Goal: Information Seeking & Learning: Learn about a topic

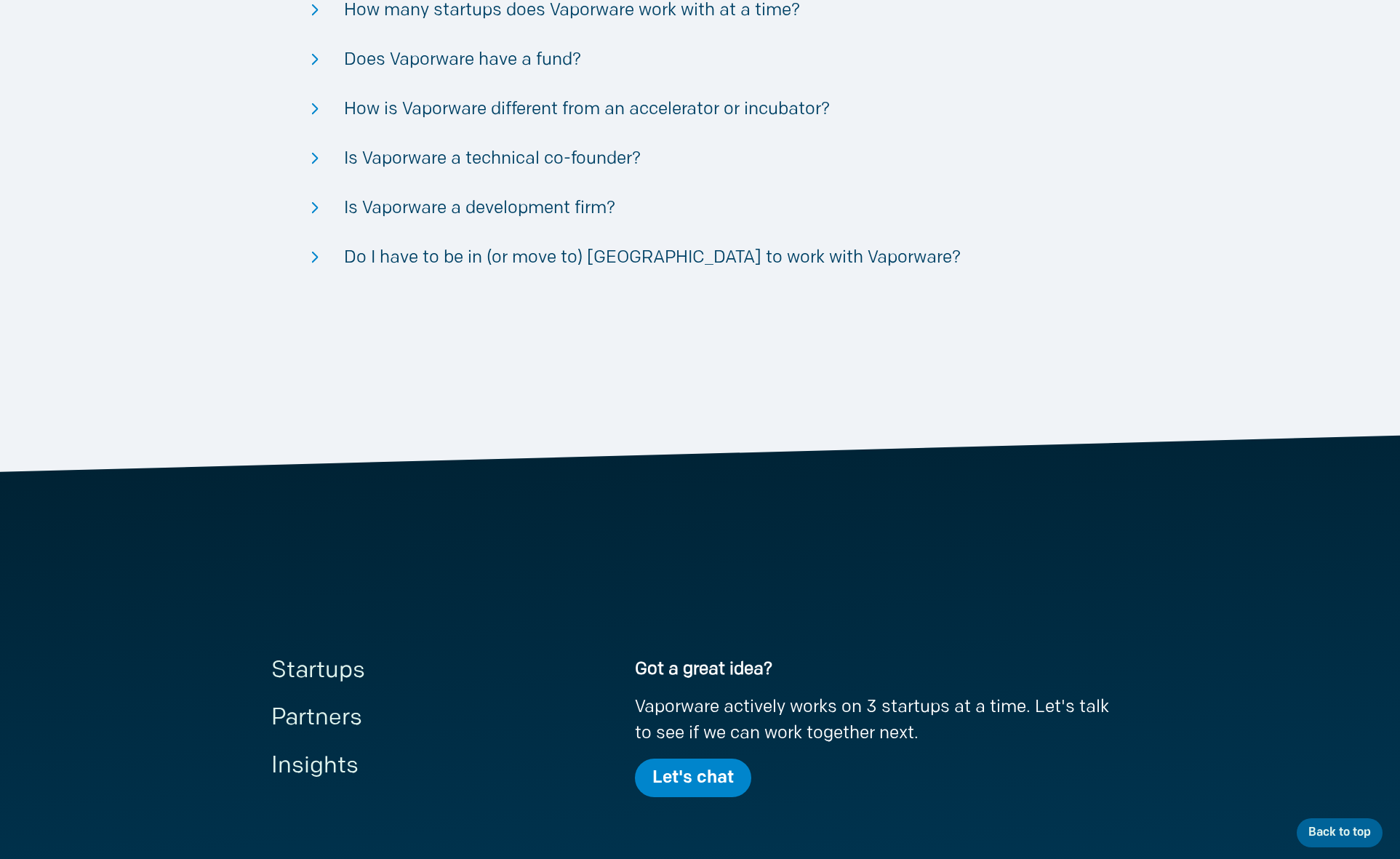
scroll to position [3595, 0]
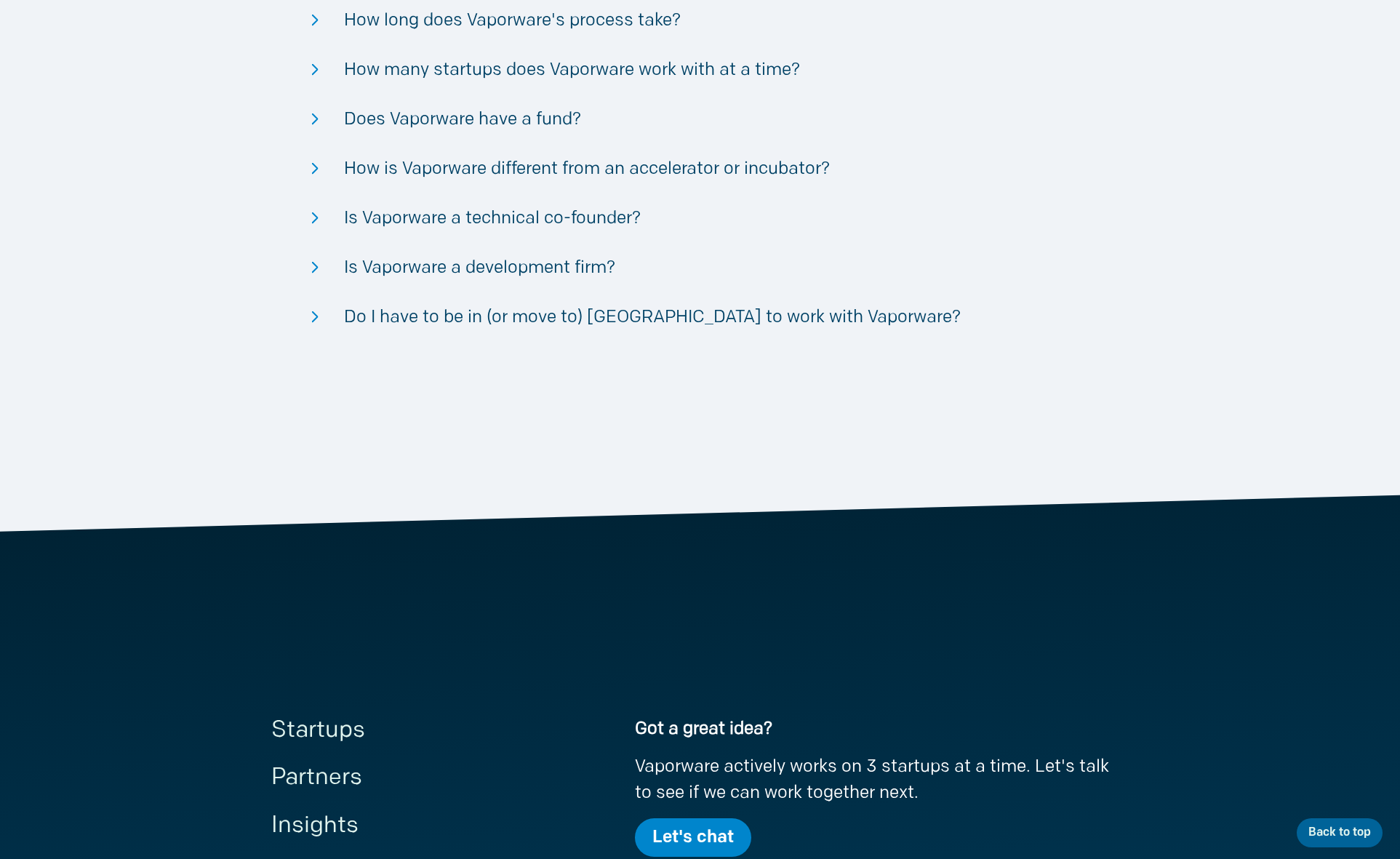
click at [671, 833] on link "Let's chat" at bounding box center [693, 837] width 116 height 40
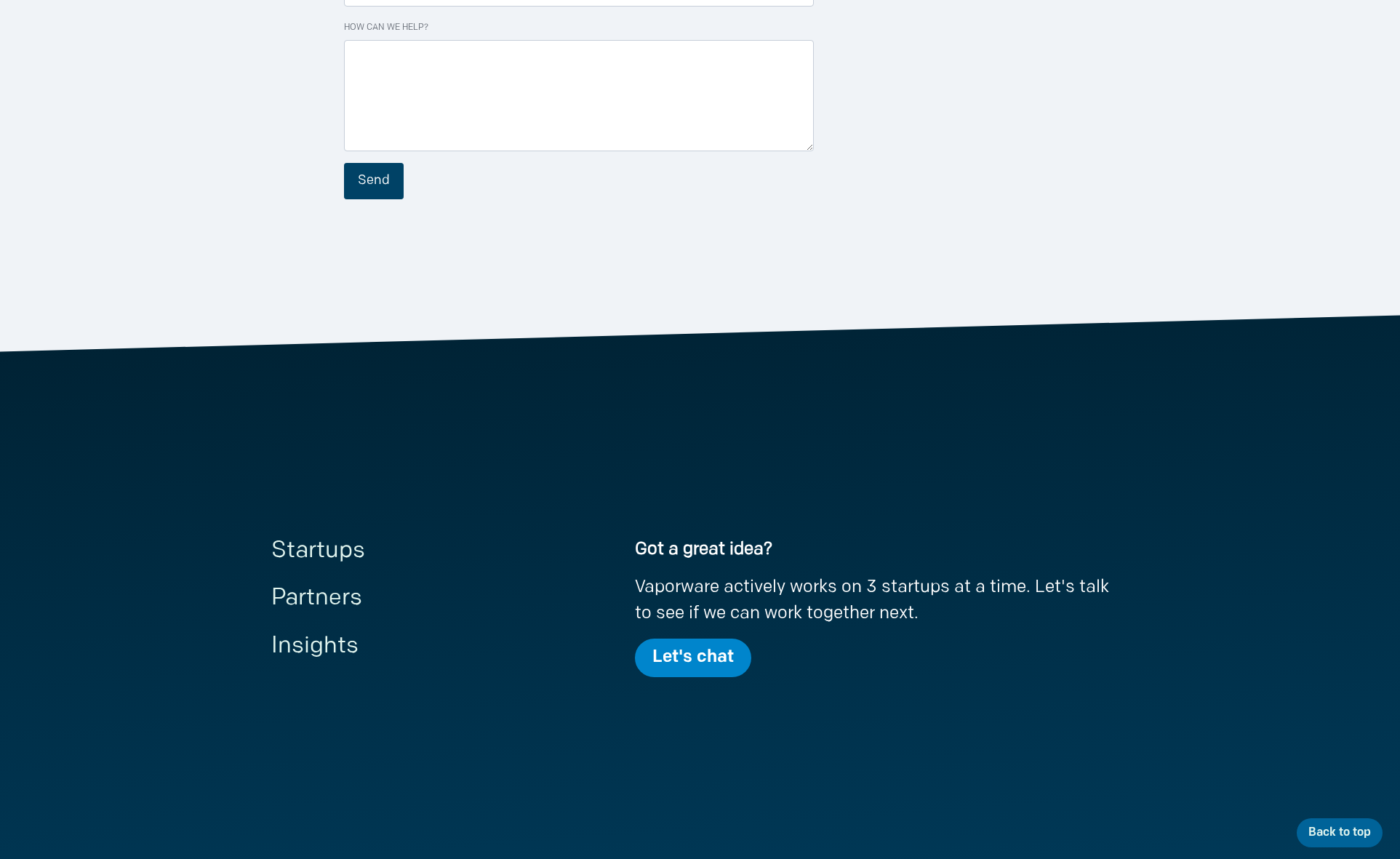
scroll to position [493, 0]
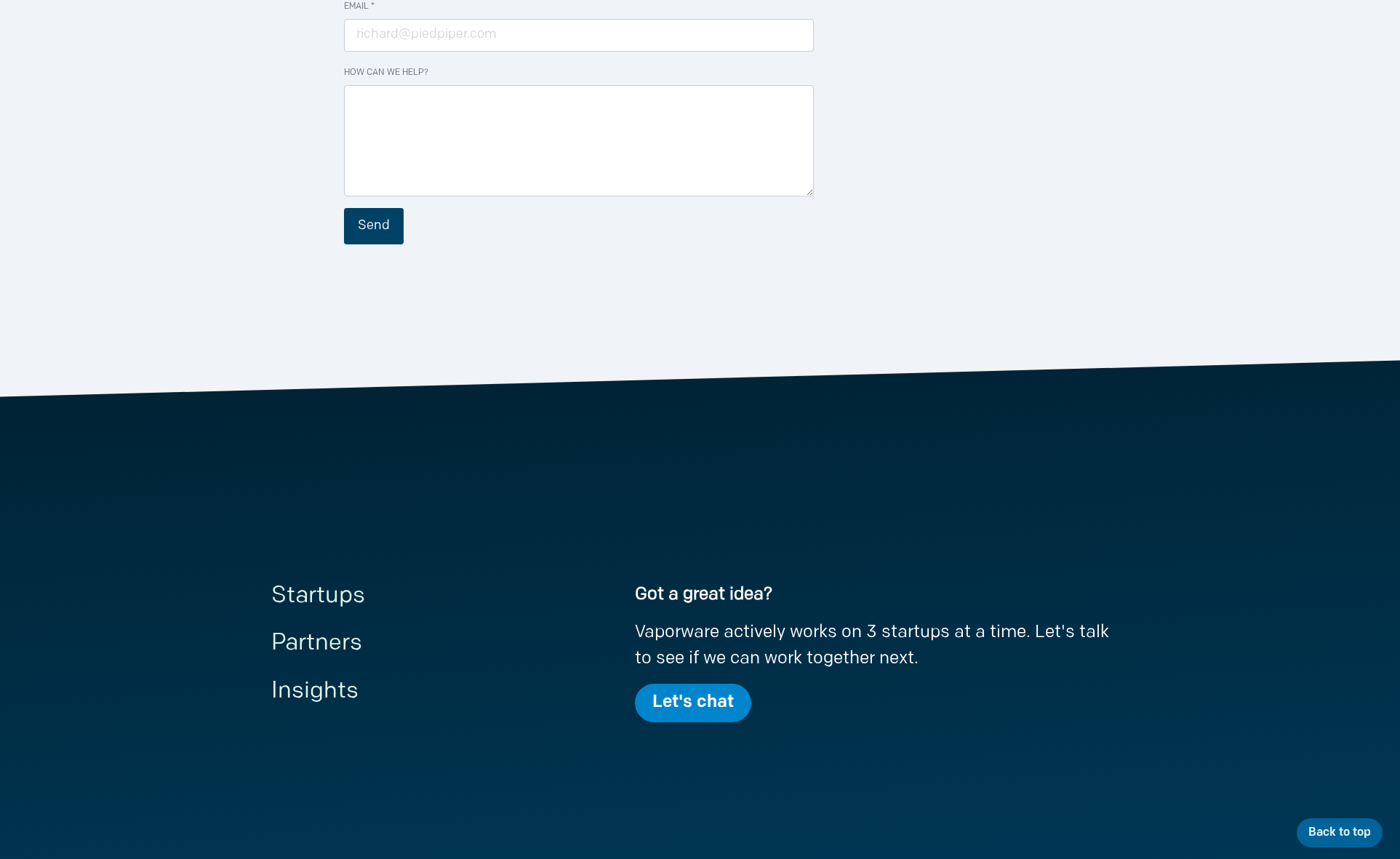
click at [322, 656] on link "Partners" at bounding box center [316, 644] width 91 height 23
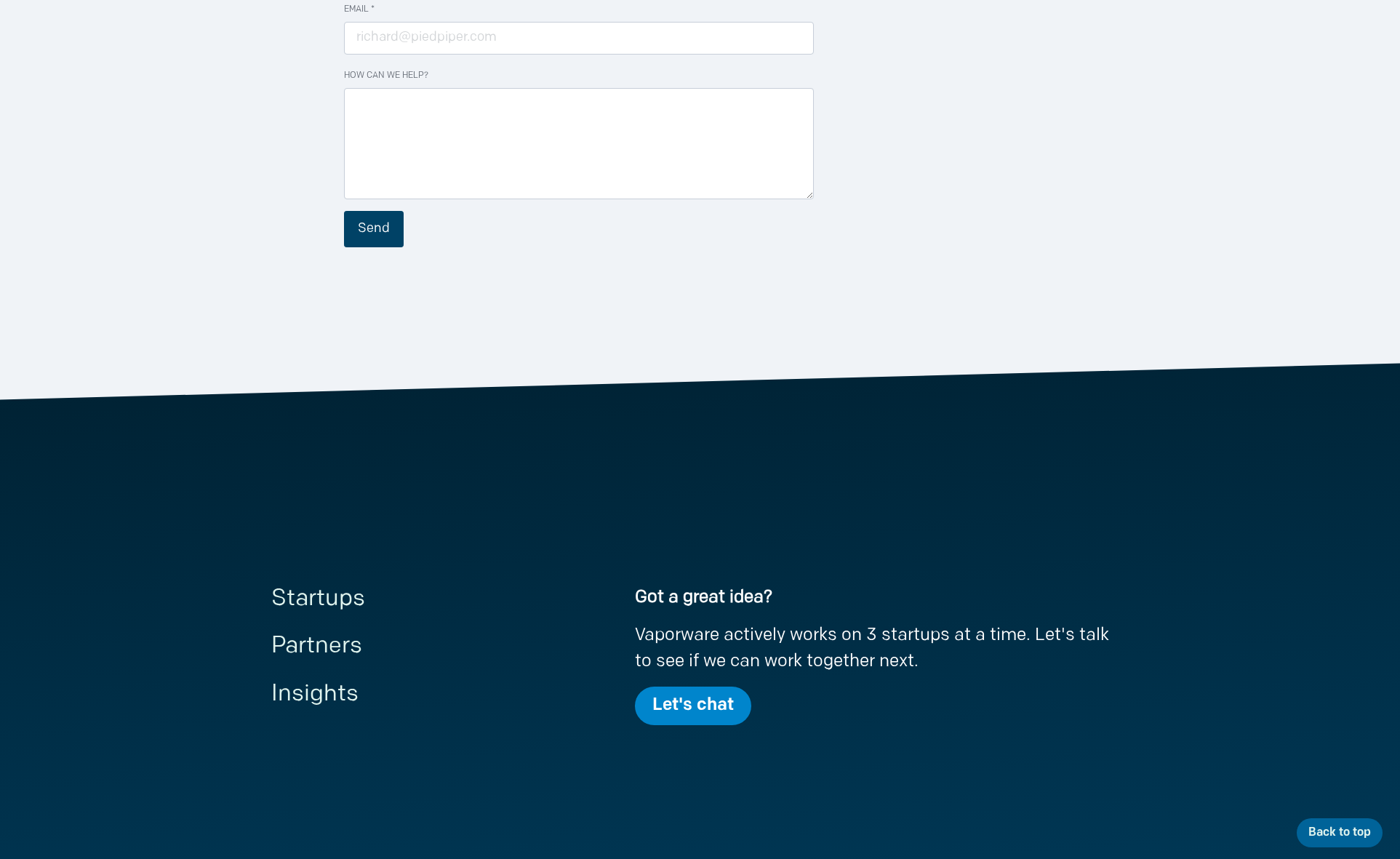
scroll to position [686, 0]
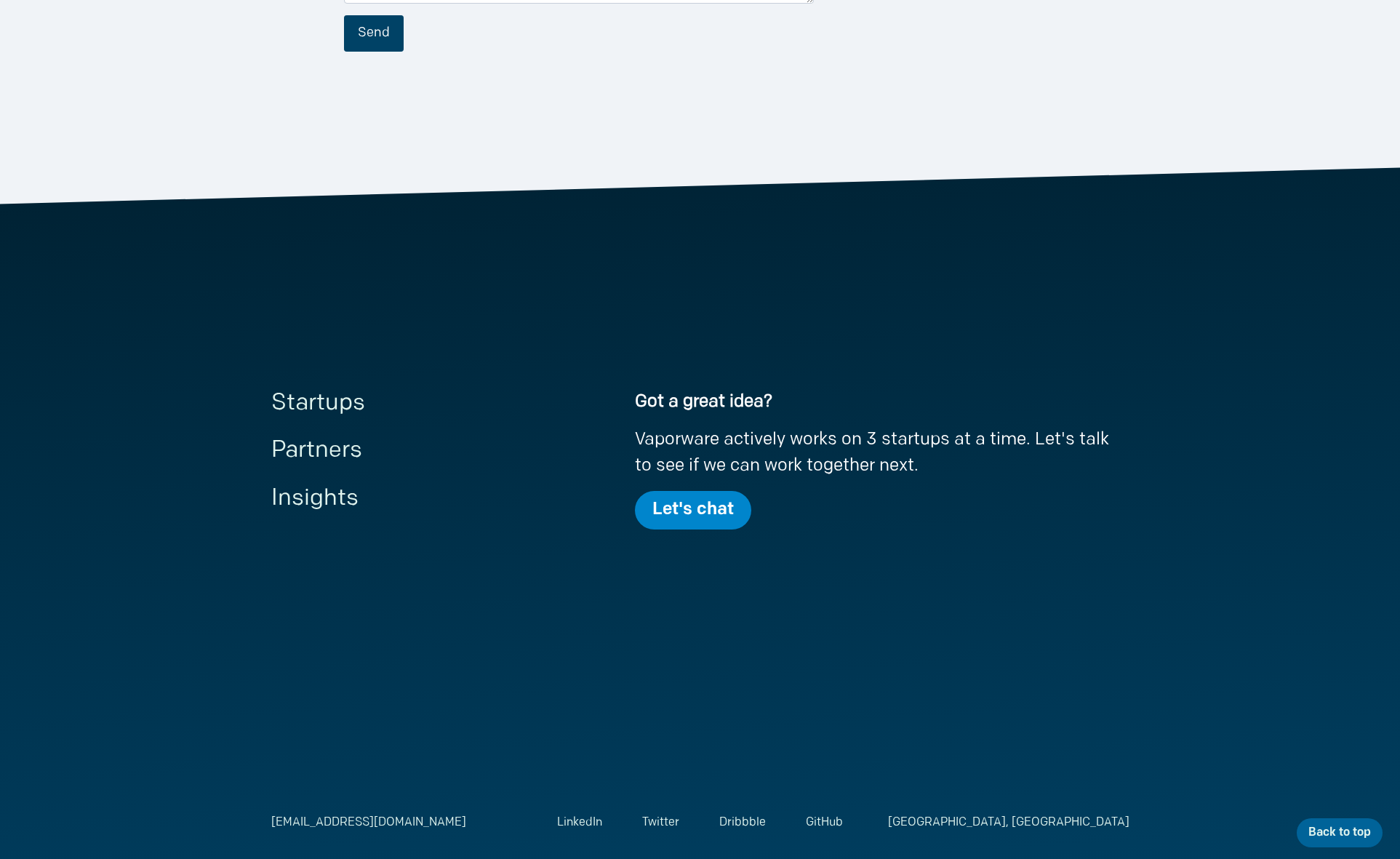
click at [339, 397] on link "Startups" at bounding box center [318, 403] width 94 height 23
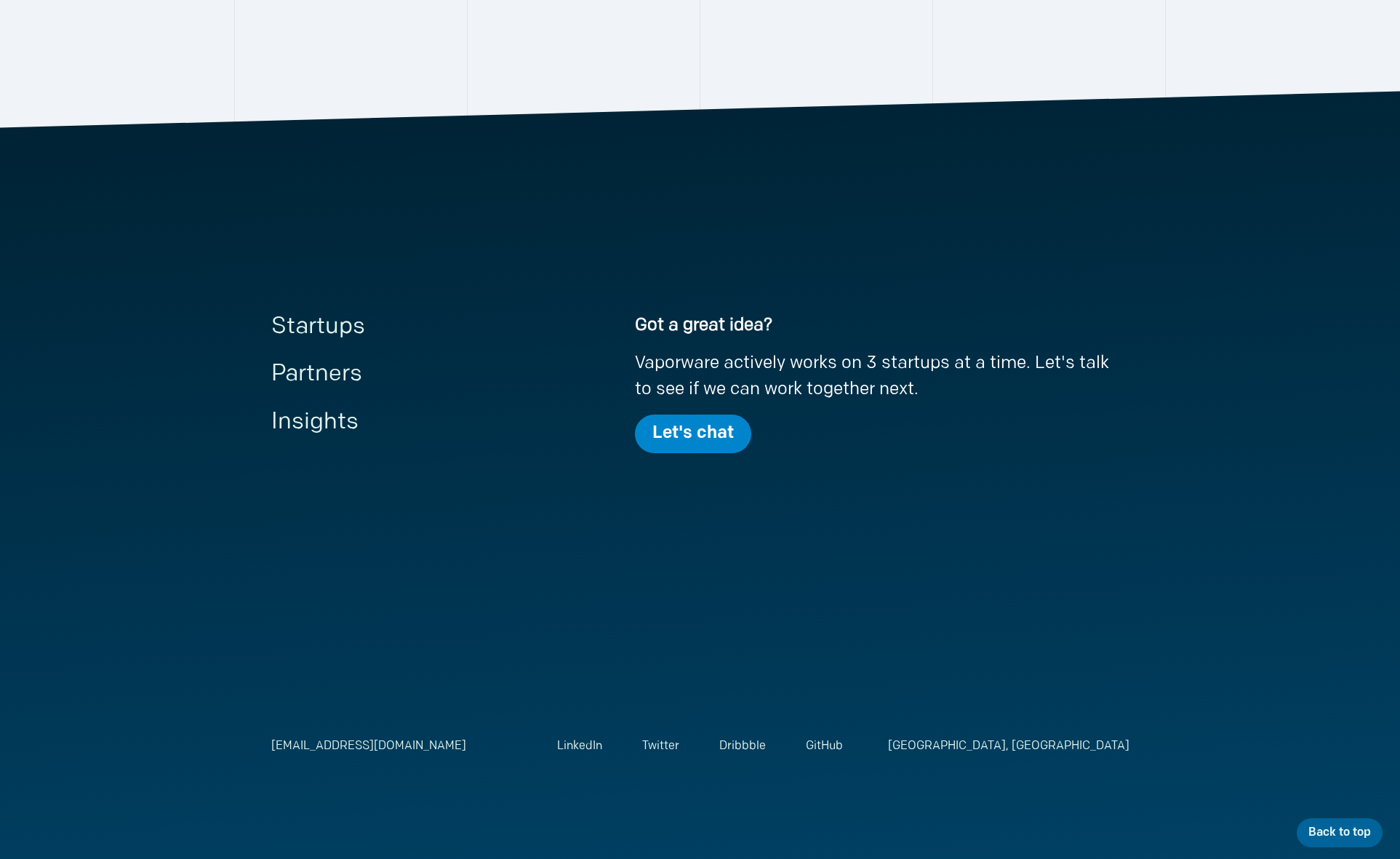
scroll to position [1098, 0]
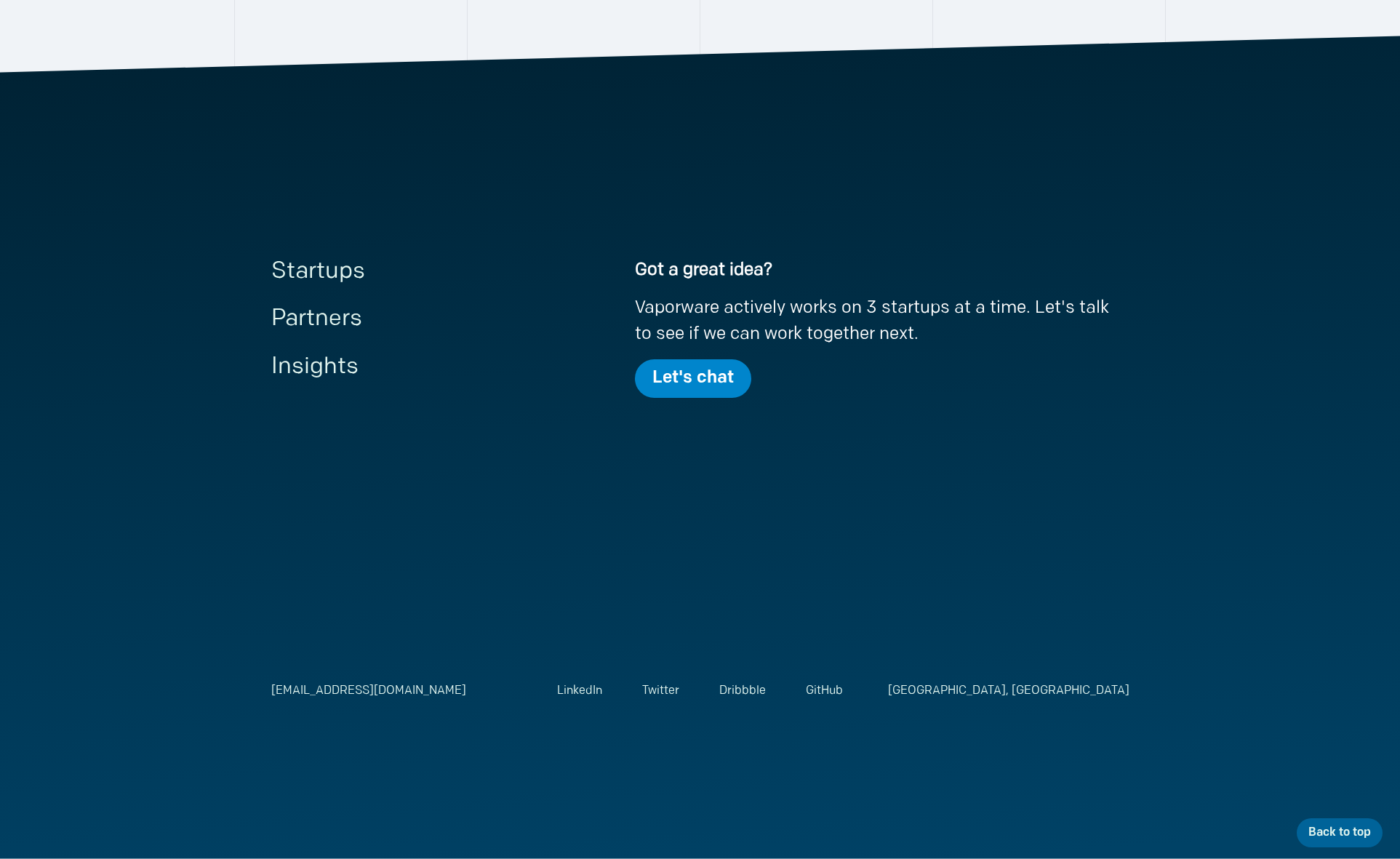
click at [321, 366] on link "Insights" at bounding box center [314, 367] width 87 height 23
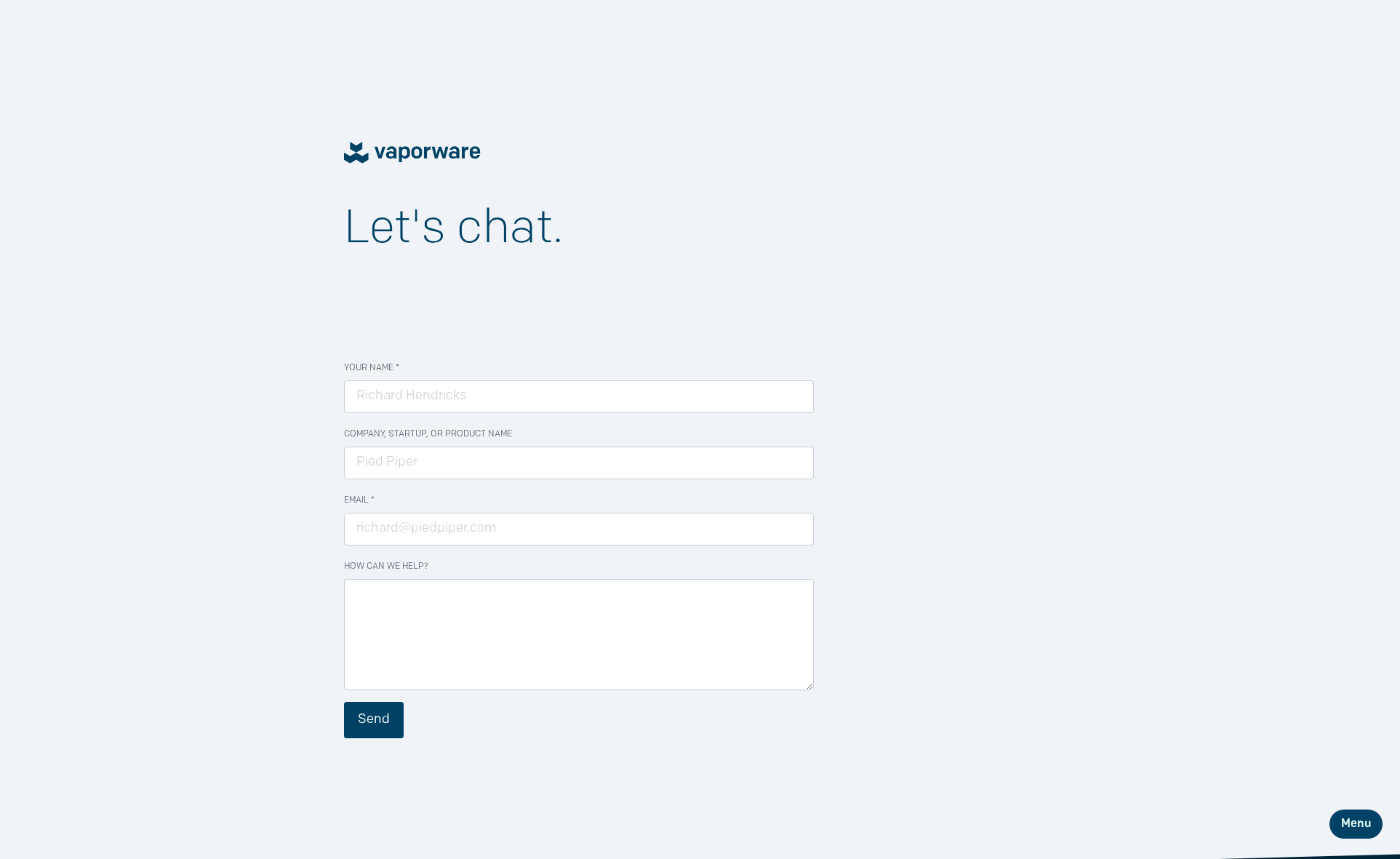
scroll to position [3595, 0]
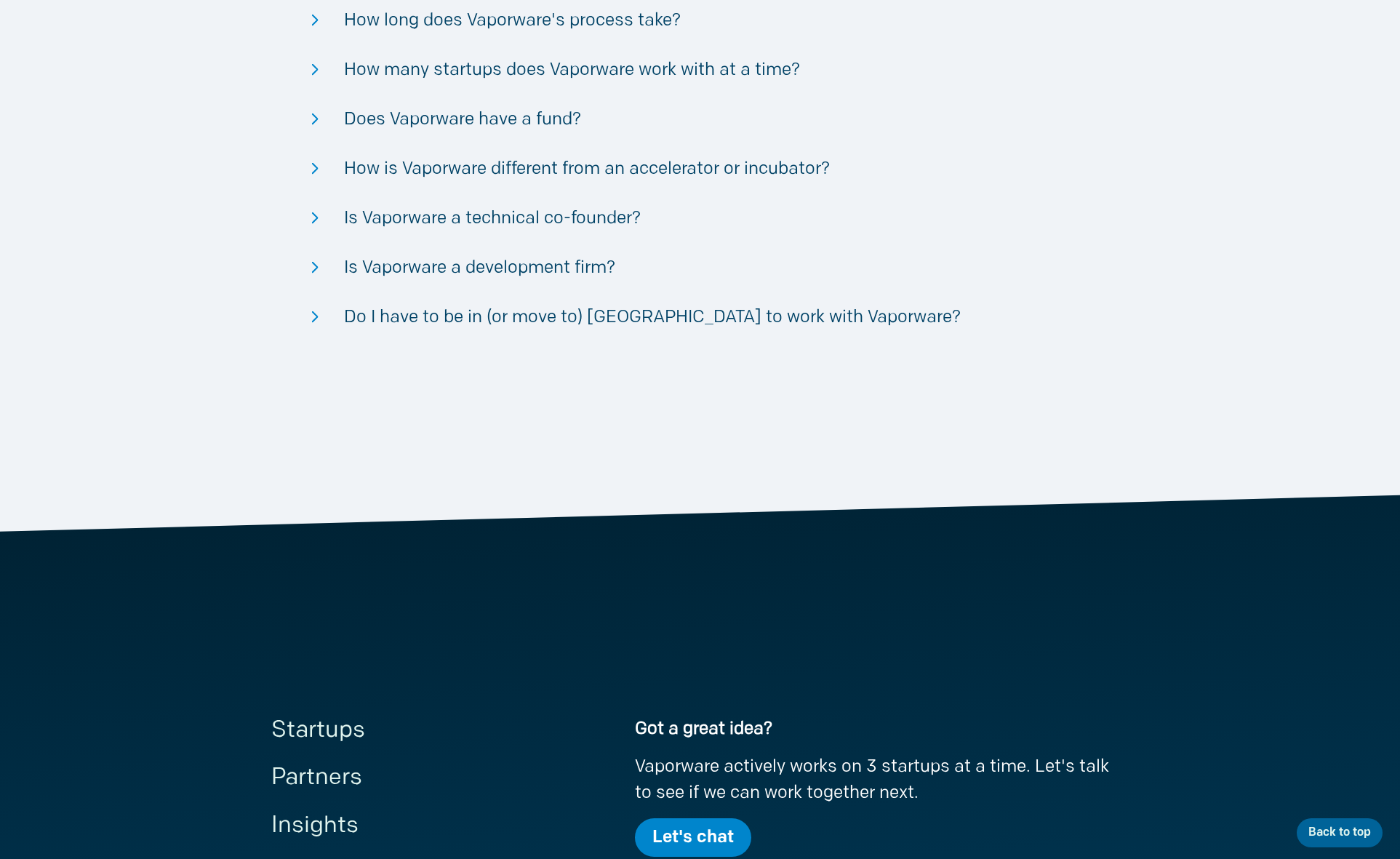
click at [420, 296] on ul "Will Vaporware develop my app idea? If it's a B2B SaaS product, we can build it…" at bounding box center [700, 101] width 713 height 483
click at [398, 317] on div "Do I have to be in (or move to) [GEOGRAPHIC_DATA] to work with Vaporware?" at bounding box center [700, 317] width 713 height 26
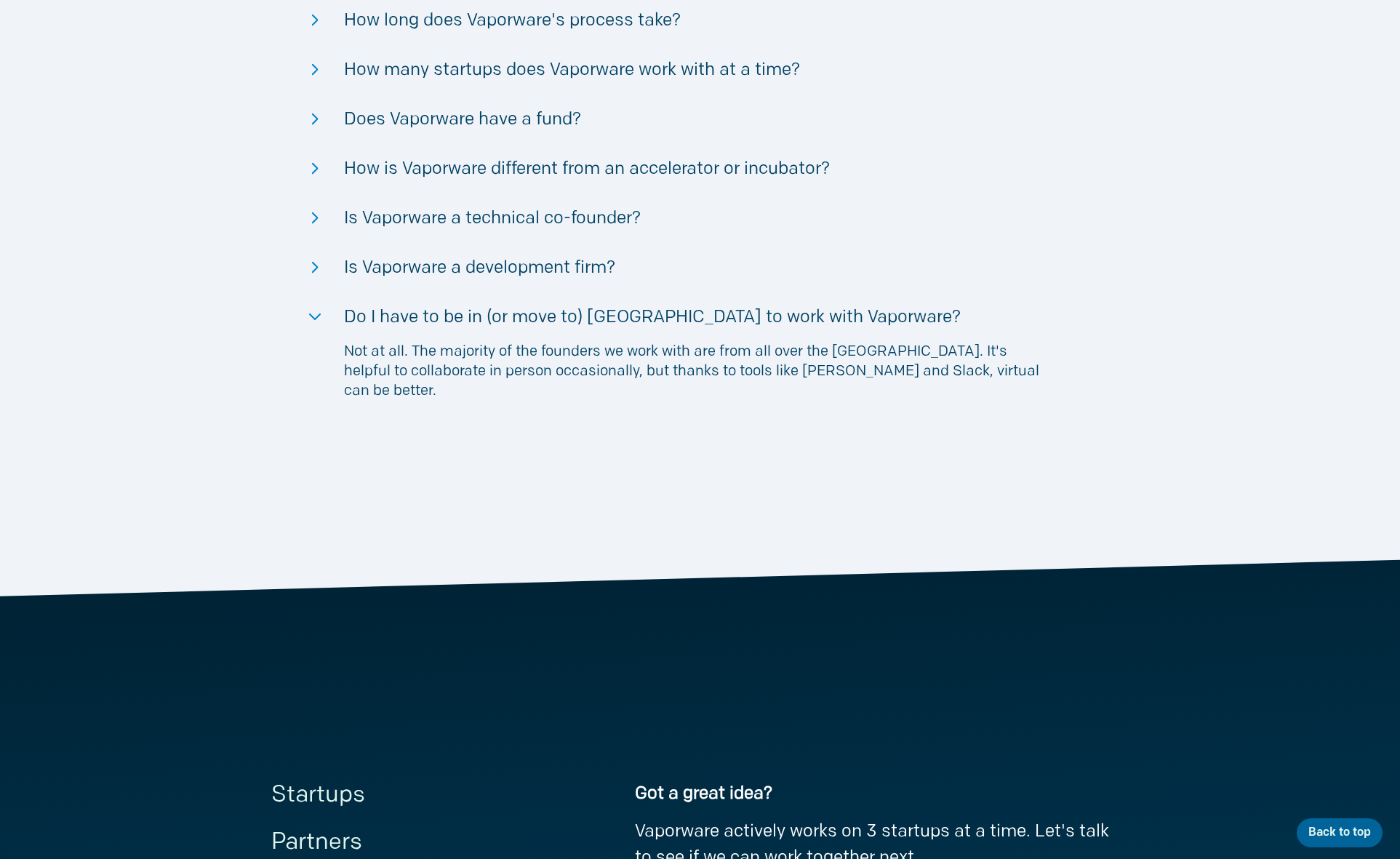
click at [378, 334] on li "Do I have to be in (or move to) [GEOGRAPHIC_DATA] to work with Vaporware? Not a…" at bounding box center [700, 356] width 713 height 103
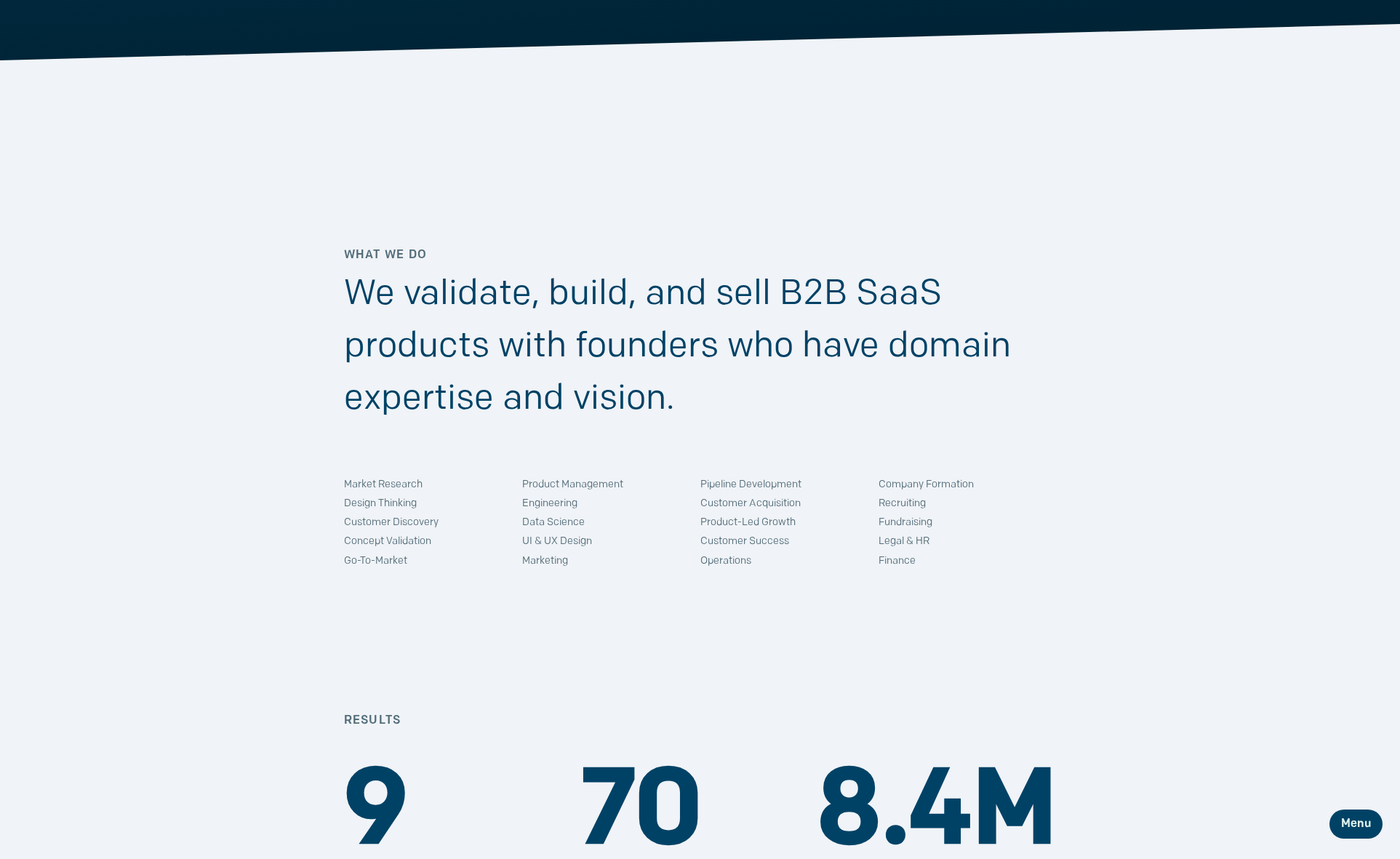
scroll to position [763, 0]
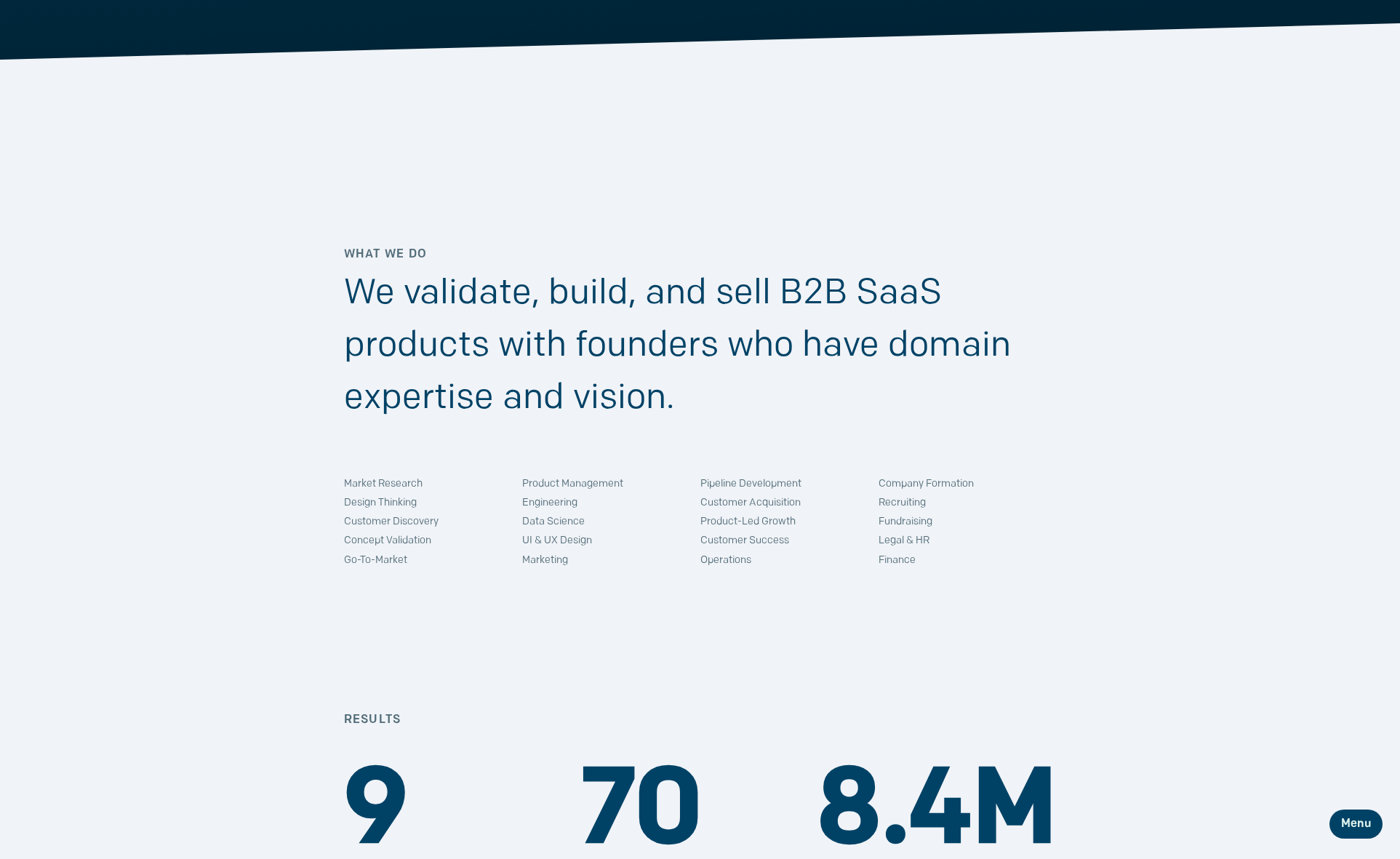
click at [922, 497] on li "Recruiting" at bounding box center [968, 506] width 178 height 19
click at [916, 503] on li "Recruiting" at bounding box center [968, 506] width 178 height 19
click at [911, 504] on li "Recruiting" at bounding box center [968, 506] width 178 height 19
click at [908, 504] on li "Recruiting" at bounding box center [968, 506] width 178 height 19
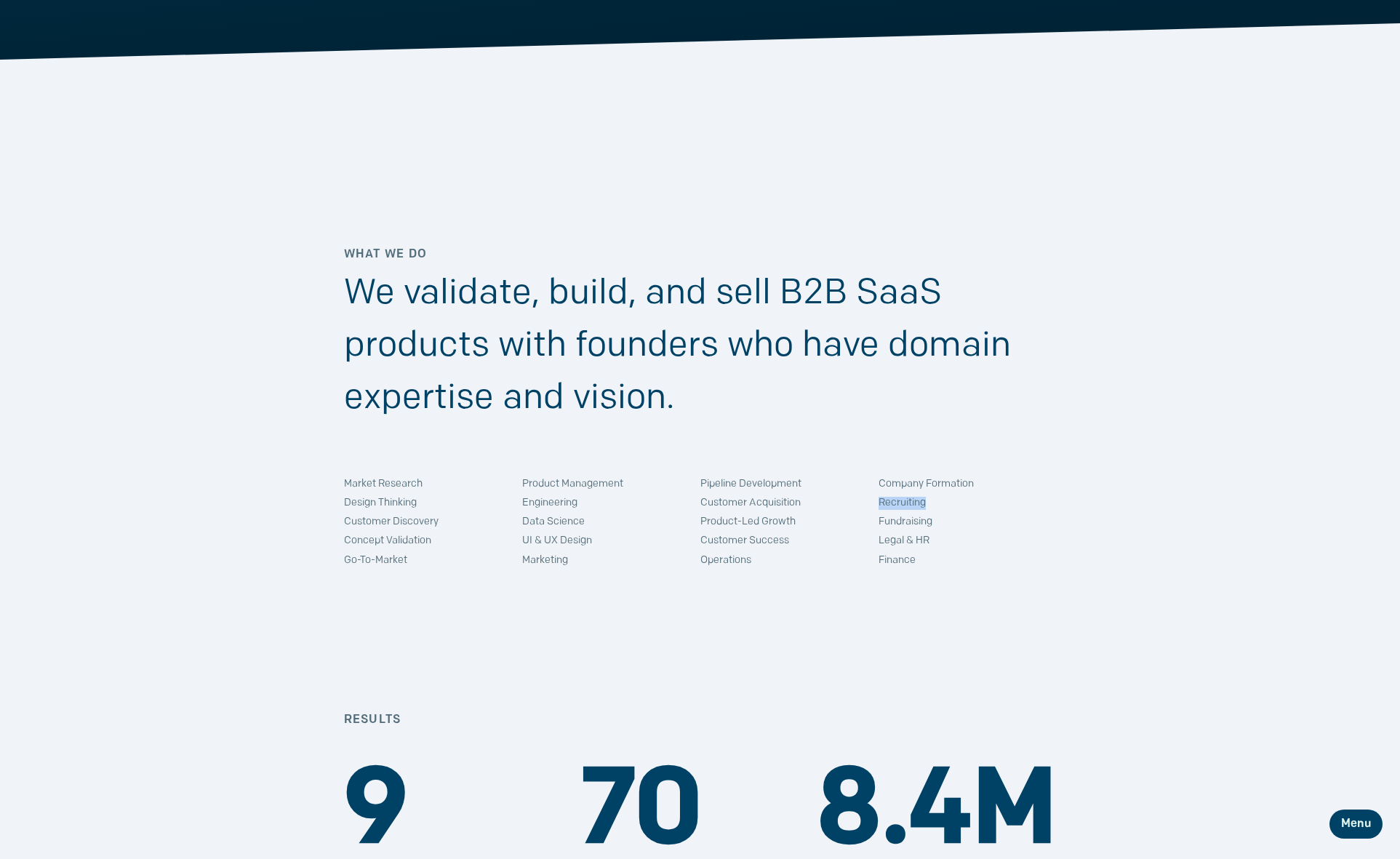
click at [907, 504] on li "Recruiting" at bounding box center [968, 506] width 178 height 19
click at [715, 549] on li "Customer Success" at bounding box center [790, 544] width 178 height 19
click at [714, 550] on li "Customer Success" at bounding box center [790, 544] width 178 height 19
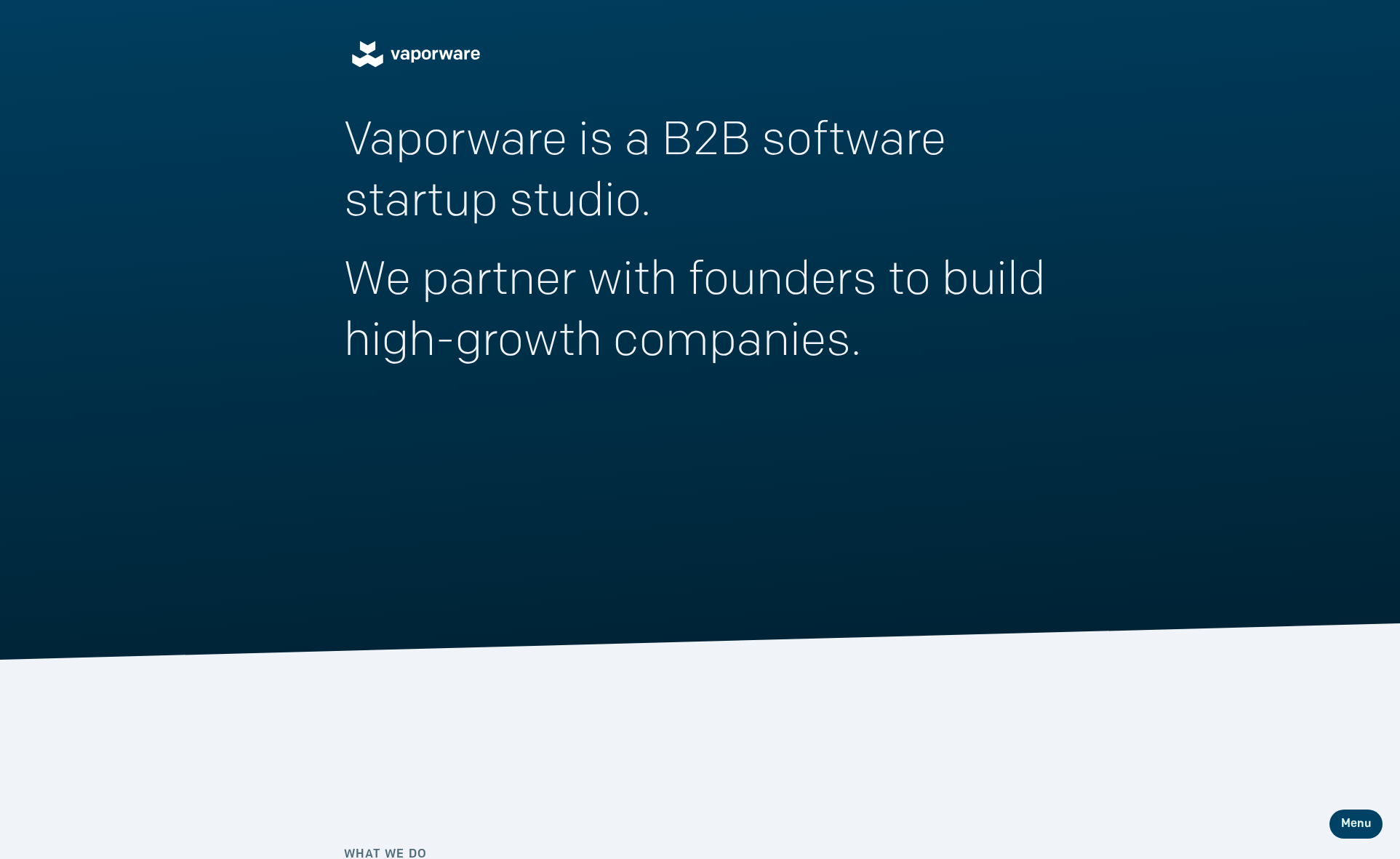
scroll to position [0, 0]
